Goal: Information Seeking & Learning: Learn about a topic

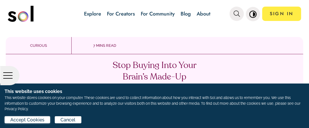
drag, startPoint x: 41, startPoint y: 120, endPoint x: 214, endPoint y: 123, distance: 172.7
click at [214, 123] on div "Accept Cookies Cancel" at bounding box center [155, 120] width 300 height 9
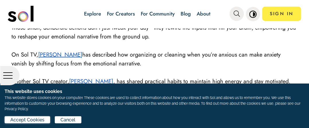
scroll to position [716, 0]
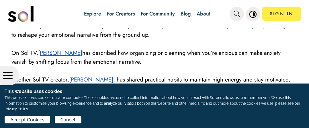
click at [152, 84] on p at bounding box center [154, 88] width 286 height 9
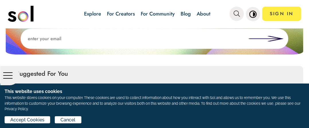
scroll to position [970, 0]
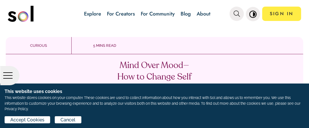
click at [138, 59] on div "Mind Over Mood—How to Change Self Talk Learn how to rewrite your inner narrativ…" at bounding box center [154, 100] width 297 height 93
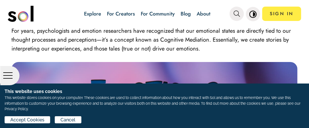
scroll to position [432, 0]
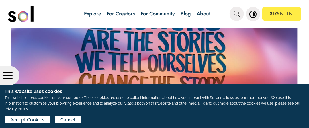
click at [138, 59] on img at bounding box center [154, 63] width 286 height 161
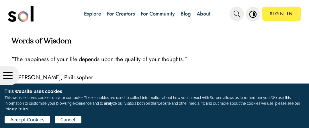
scroll to position [951, 0]
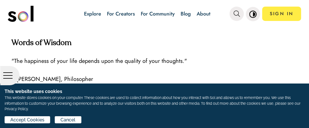
click at [138, 65] on p at bounding box center [154, 69] width 286 height 9
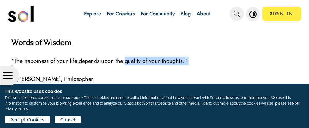
drag, startPoint x: 138, startPoint y: 61, endPoint x: 138, endPoint y: 58, distance: 2.9
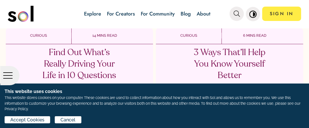
scroll to position [1569, 0]
click at [84, 59] on p "Find Out What’s Really Driving Your Life in 10 Questions" at bounding box center [79, 64] width 84 height 34
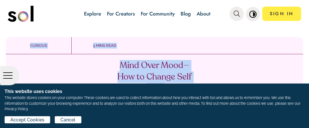
click at [84, 59] on div "CURIOUS [DATE] 5 MINS READ Mind Over Mood—How to Change Self Talk Learn how to …" at bounding box center [154, 77] width 309 height 99
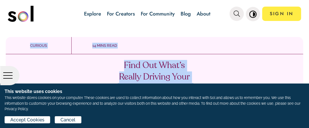
click at [84, 59] on div "Find Out What’s Really Driving Your Life in 10 Questions Make [DATE] about ~unc…" at bounding box center [154, 97] width 297 height 87
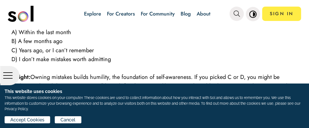
scroll to position [278, 0]
click at [28, 51] on span "C) Years ago, or I can’t remember" at bounding box center [52, 50] width 82 height 8
click at [13, 52] on span "C) Years ago, or I can’t remember" at bounding box center [52, 50] width 82 height 8
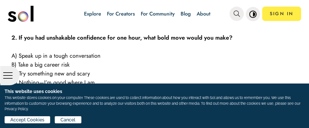
scroll to position [362, 0]
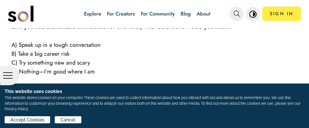
click at [128, 79] on p at bounding box center [154, 80] width 286 height 9
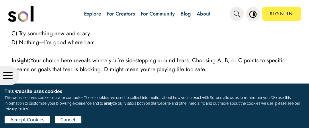
scroll to position [403, 0]
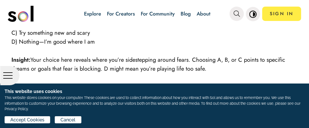
drag, startPoint x: 128, startPoint y: 79, endPoint x: 91, endPoint y: 78, distance: 36.7
click at [91, 78] on p at bounding box center [154, 77] width 286 height 9
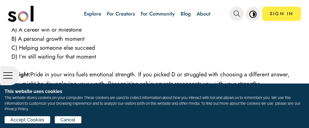
scroll to position [504, 0]
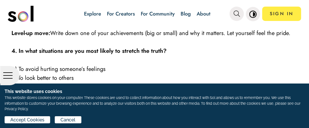
click at [130, 79] on p "B) To look better to others" at bounding box center [154, 77] width 286 height 9
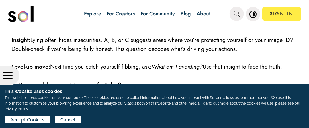
scroll to position [645, 0]
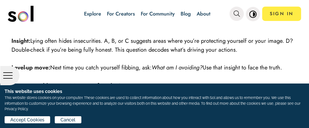
click at [130, 79] on p at bounding box center [154, 76] width 286 height 9
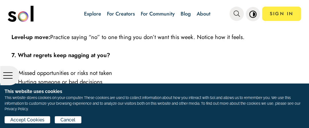
scroll to position [890, 0]
